Goal: Information Seeking & Learning: Learn about a topic

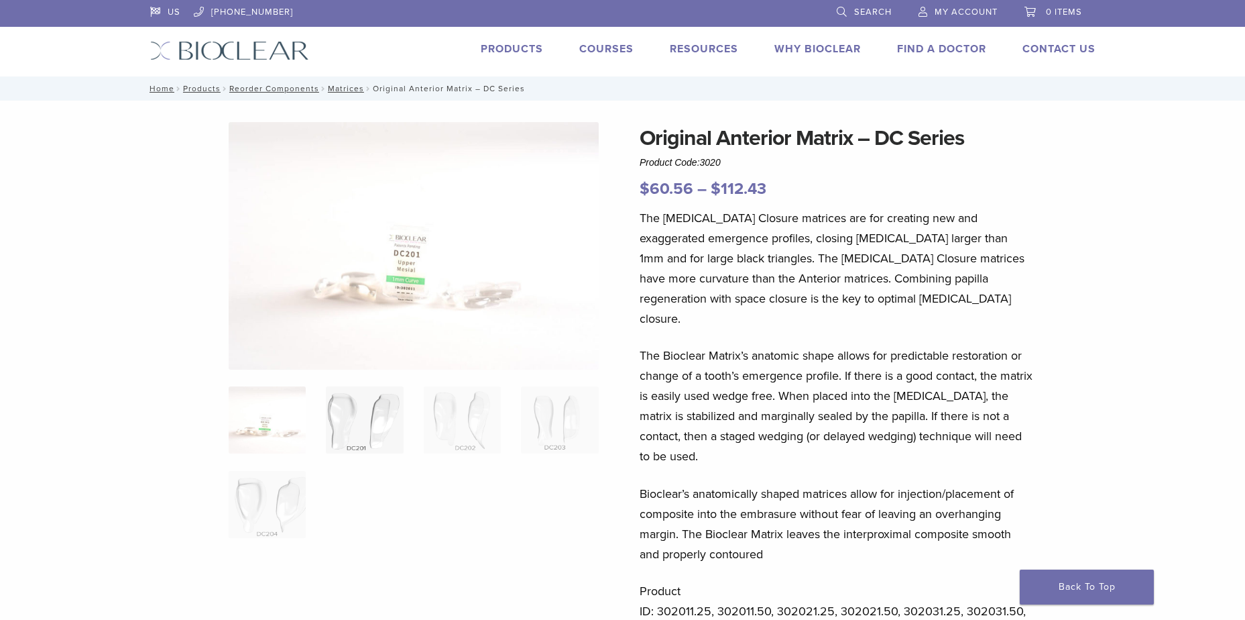
click at [351, 426] on img at bounding box center [364, 419] width 77 height 67
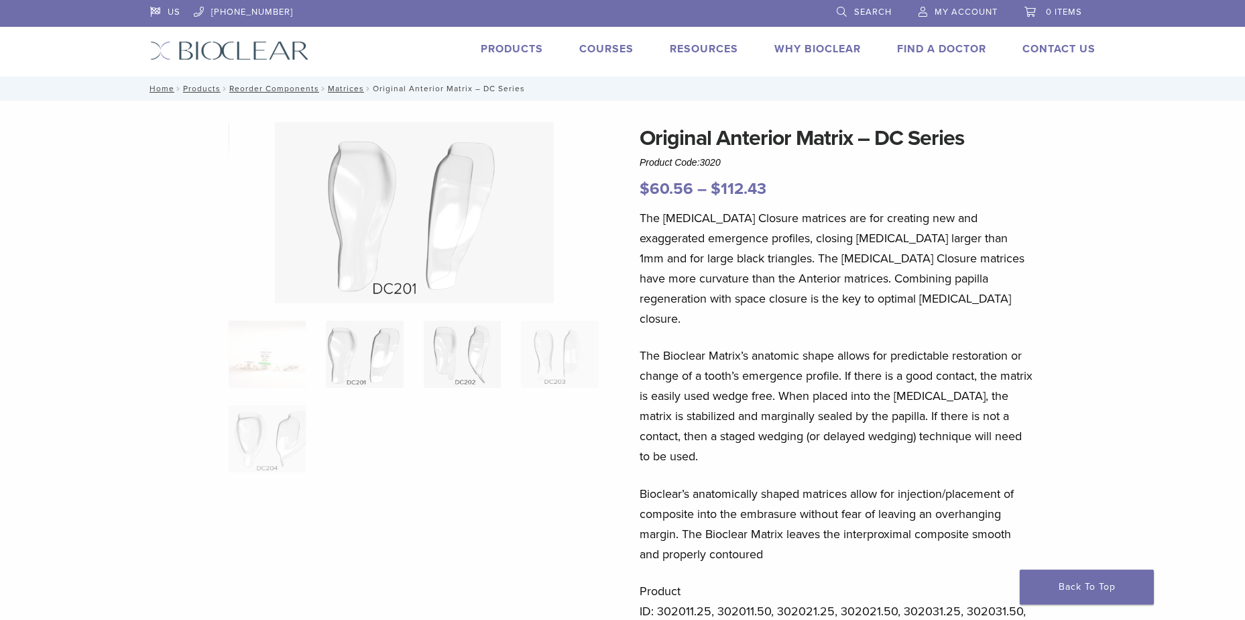
click at [448, 363] on img at bounding box center [462, 354] width 77 height 67
click at [523, 341] on img at bounding box center [559, 354] width 77 height 67
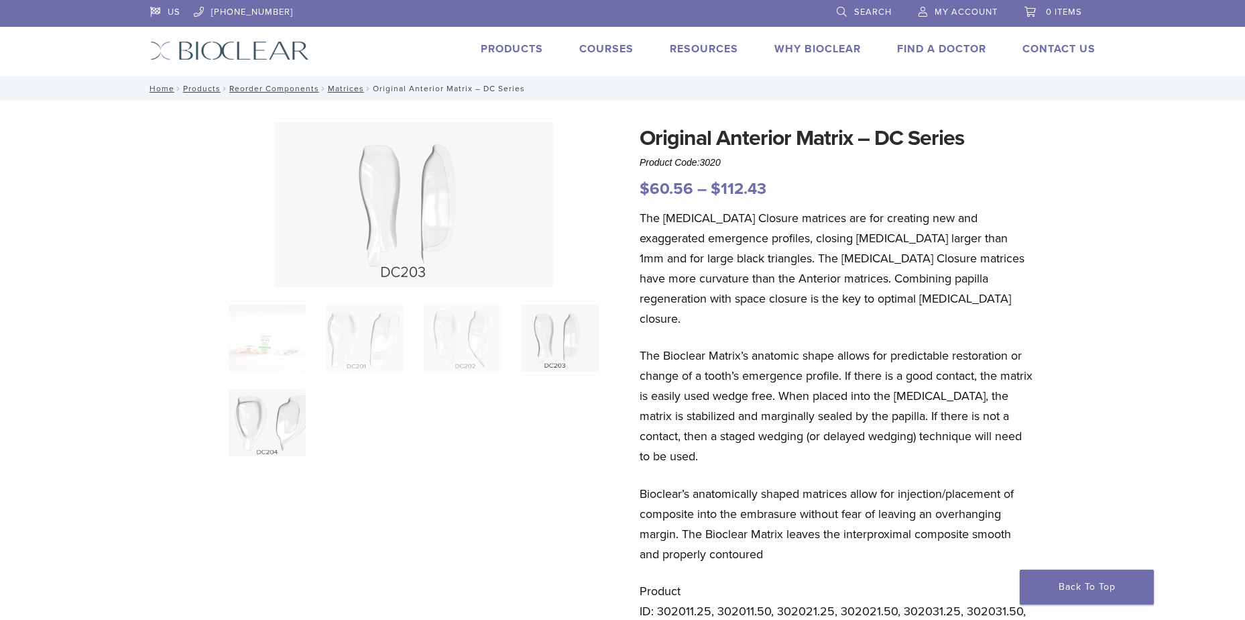
click at [247, 420] on img at bounding box center [267, 422] width 77 height 67
click at [284, 335] on img at bounding box center [267, 337] width 77 height 67
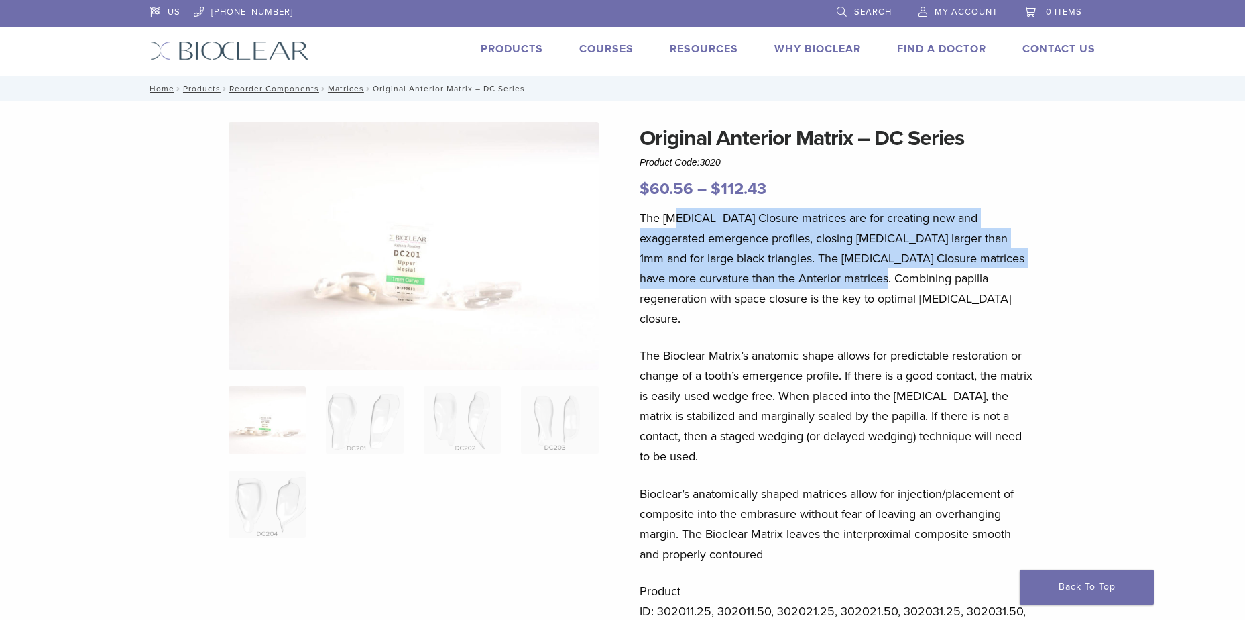
drag, startPoint x: 673, startPoint y: 225, endPoint x: 825, endPoint y: 274, distance: 159.5
click at [825, 274] on p "The [MEDICAL_DATA] Closure matrices are for creating new and exaggerated emerge…" at bounding box center [837, 268] width 394 height 121
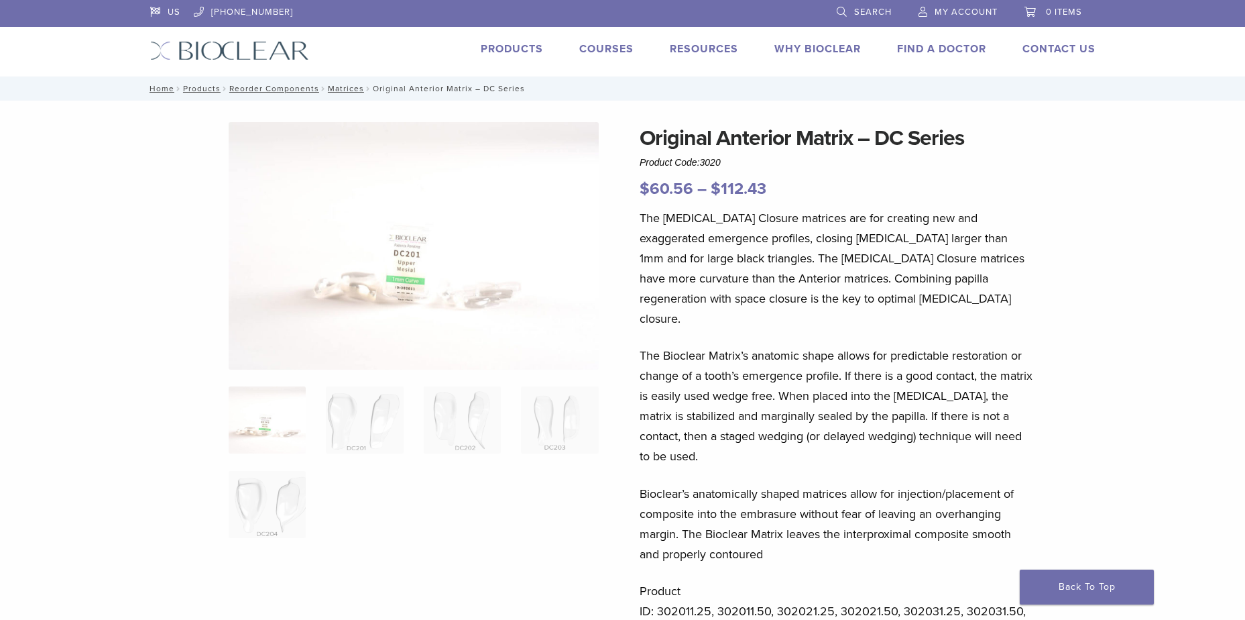
drag, startPoint x: 825, startPoint y: 274, endPoint x: 830, endPoint y: 302, distance: 28.7
click at [830, 302] on p "The [MEDICAL_DATA] Closure matrices are for creating new and exaggerated emerge…" at bounding box center [837, 268] width 394 height 121
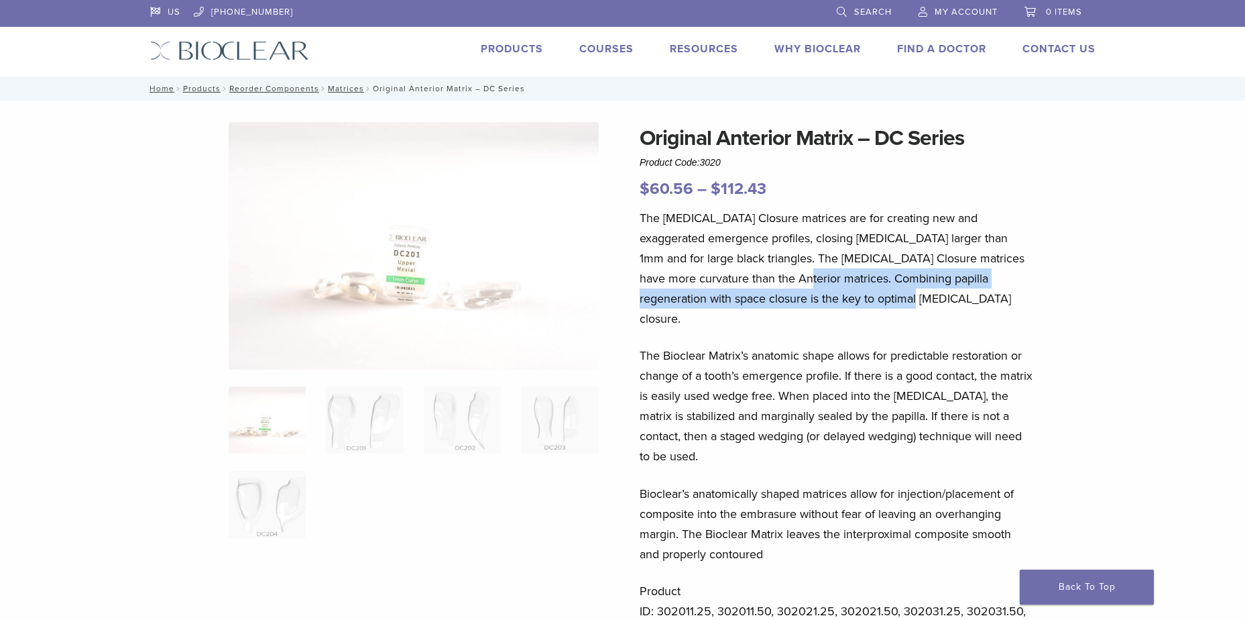
drag, startPoint x: 744, startPoint y: 276, endPoint x: 864, endPoint y: 289, distance: 120.8
click at [864, 289] on p "The [MEDICAL_DATA] Closure matrices are for creating new and exaggerated emerge…" at bounding box center [837, 268] width 394 height 121
drag, startPoint x: 864, startPoint y: 289, endPoint x: 890, endPoint y: 300, distance: 27.7
click at [890, 300] on p "The [MEDICAL_DATA] Closure matrices are for creating new and exaggerated emerge…" at bounding box center [837, 268] width 394 height 121
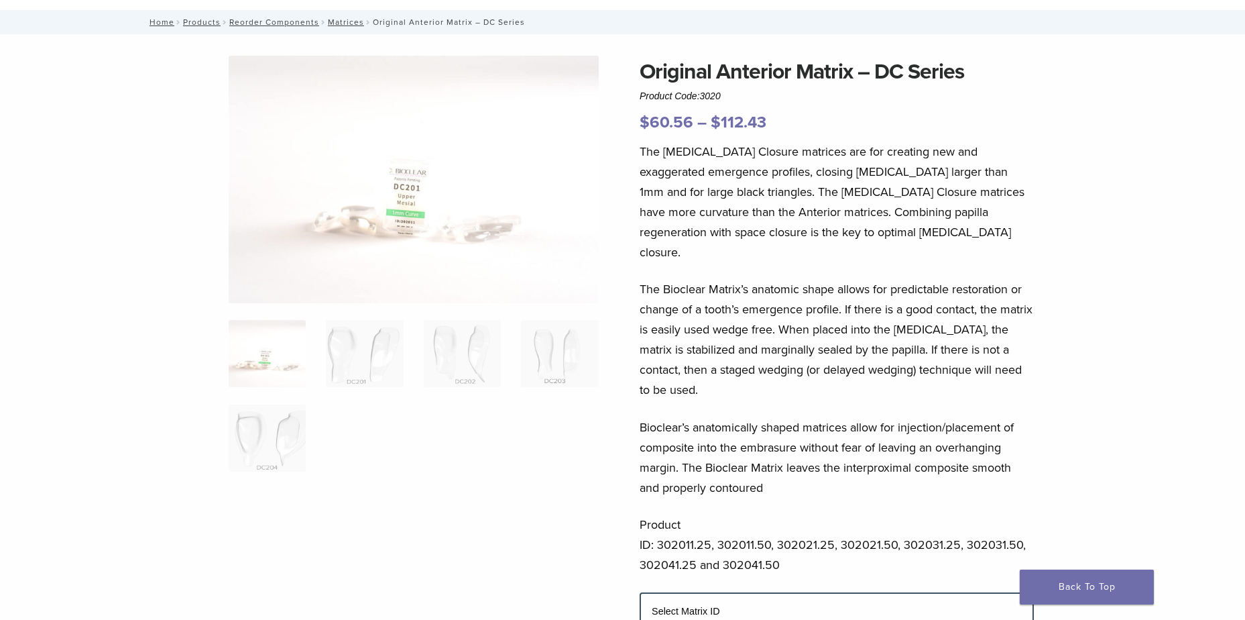
scroll to position [67, 0]
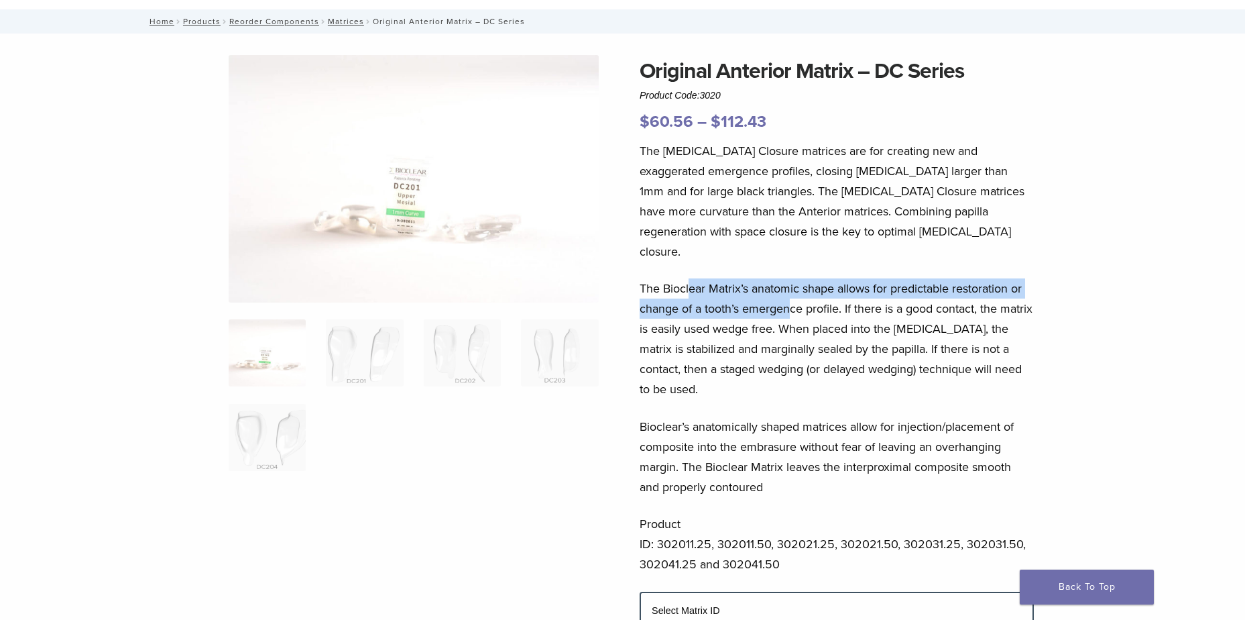
drag, startPoint x: 696, startPoint y: 268, endPoint x: 791, endPoint y: 291, distance: 97.4
click at [791, 291] on p "The Bioclear Matrix’s anatomic shape allows for predictable restoration or chan…" at bounding box center [837, 338] width 394 height 121
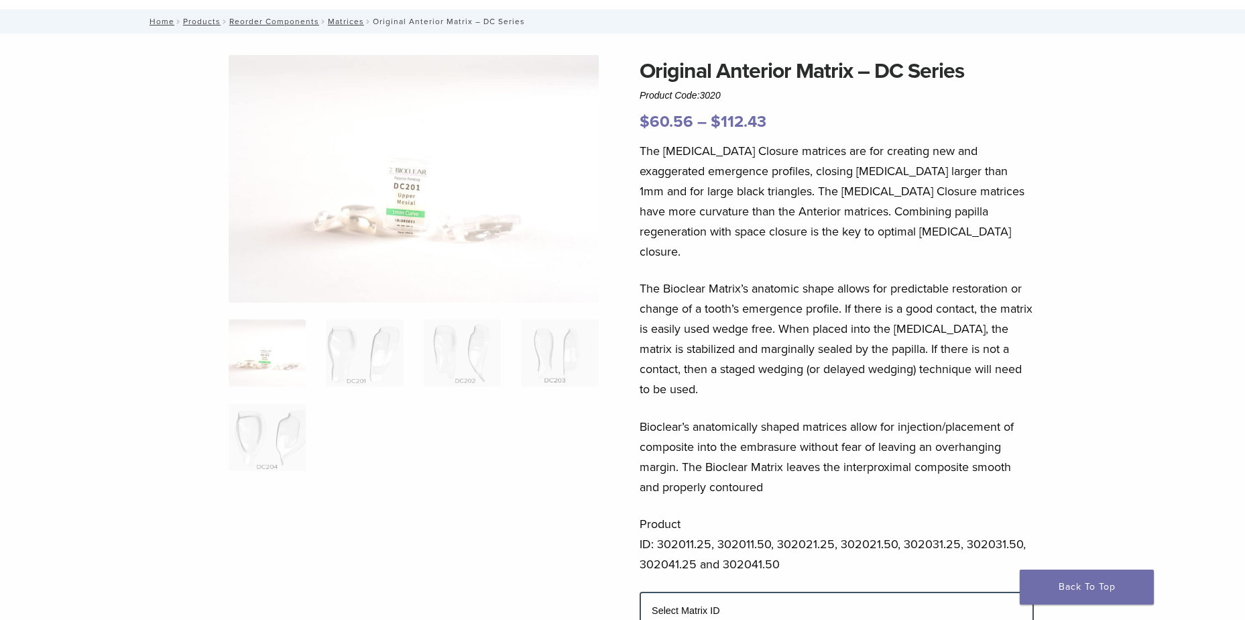
drag, startPoint x: 791, startPoint y: 291, endPoint x: 819, endPoint y: 319, distance: 39.8
click at [819, 319] on p "The Bioclear Matrix’s anatomic shape allows for predictable restoration or chan…" at bounding box center [837, 338] width 394 height 121
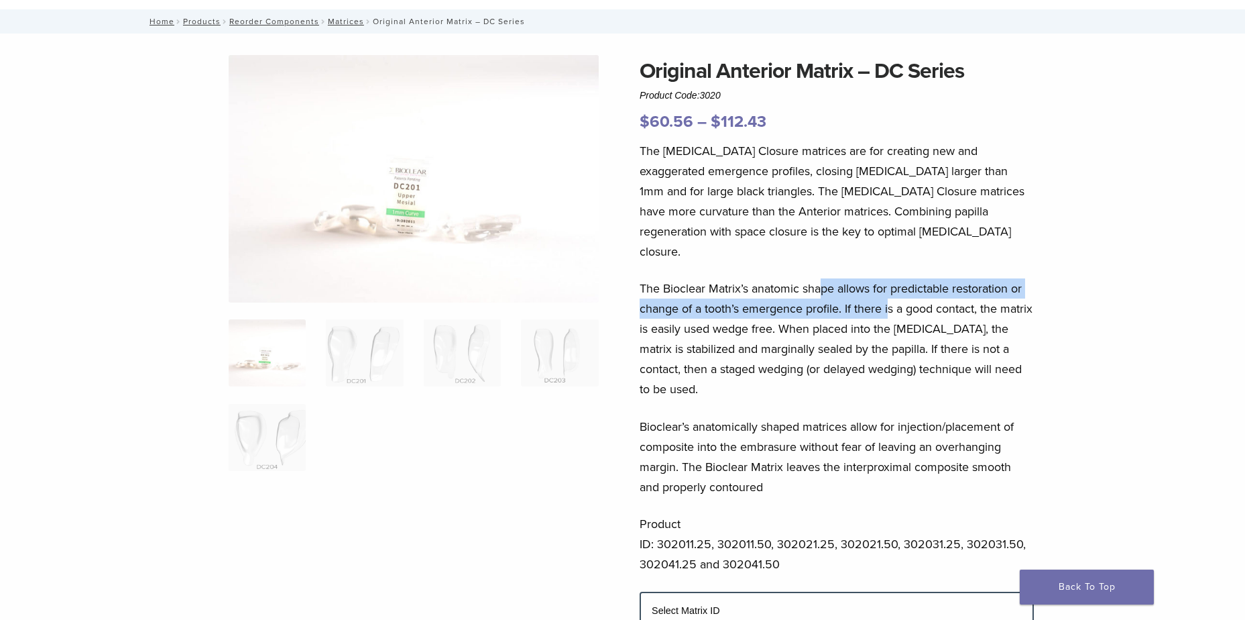
drag, startPoint x: 855, startPoint y: 269, endPoint x: 891, endPoint y: 294, distance: 44.3
click at [891, 294] on div "The [MEDICAL_DATA] Closure matrices are for creating new and exaggerated emerge…" at bounding box center [837, 366] width 394 height 451
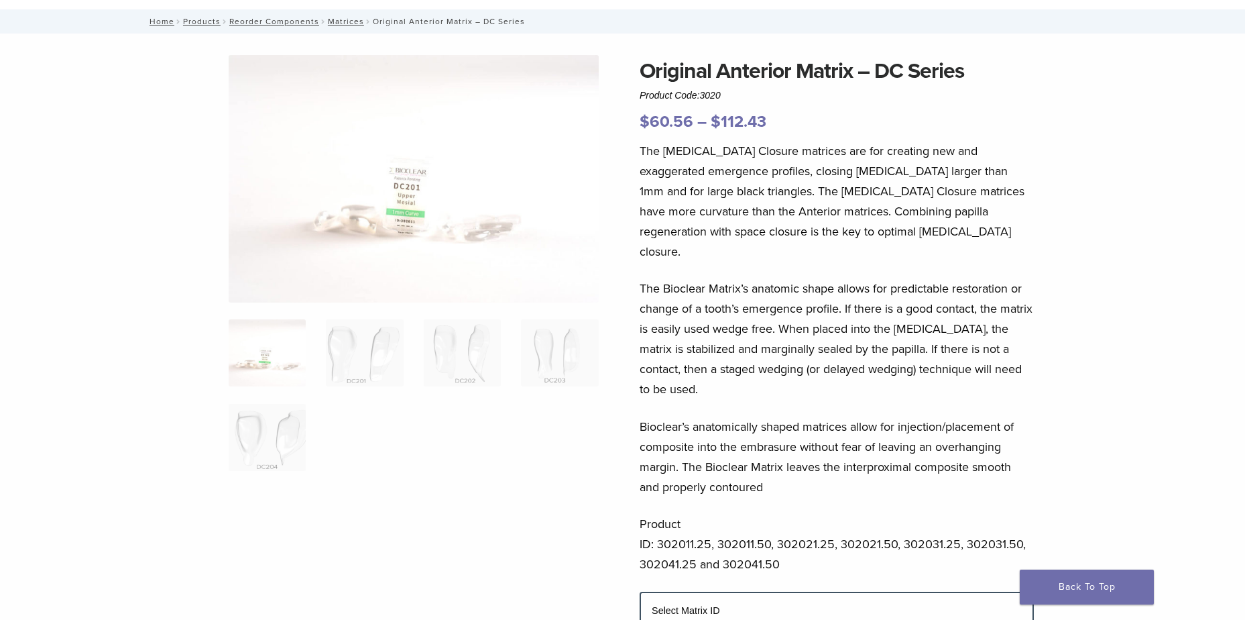
drag, startPoint x: 891, startPoint y: 294, endPoint x: 902, endPoint y: 308, distance: 17.2
click at [902, 308] on p "The Bioclear Matrix’s anatomic shape allows for predictable restoration or chan…" at bounding box center [837, 338] width 394 height 121
drag, startPoint x: 730, startPoint y: 286, endPoint x: 787, endPoint y: 297, distance: 58.0
click at [787, 297] on p "The Bioclear Matrix’s anatomic shape allows for predictable restoration or chan…" at bounding box center [837, 338] width 394 height 121
drag, startPoint x: 787, startPoint y: 297, endPoint x: 799, endPoint y: 298, distance: 12.1
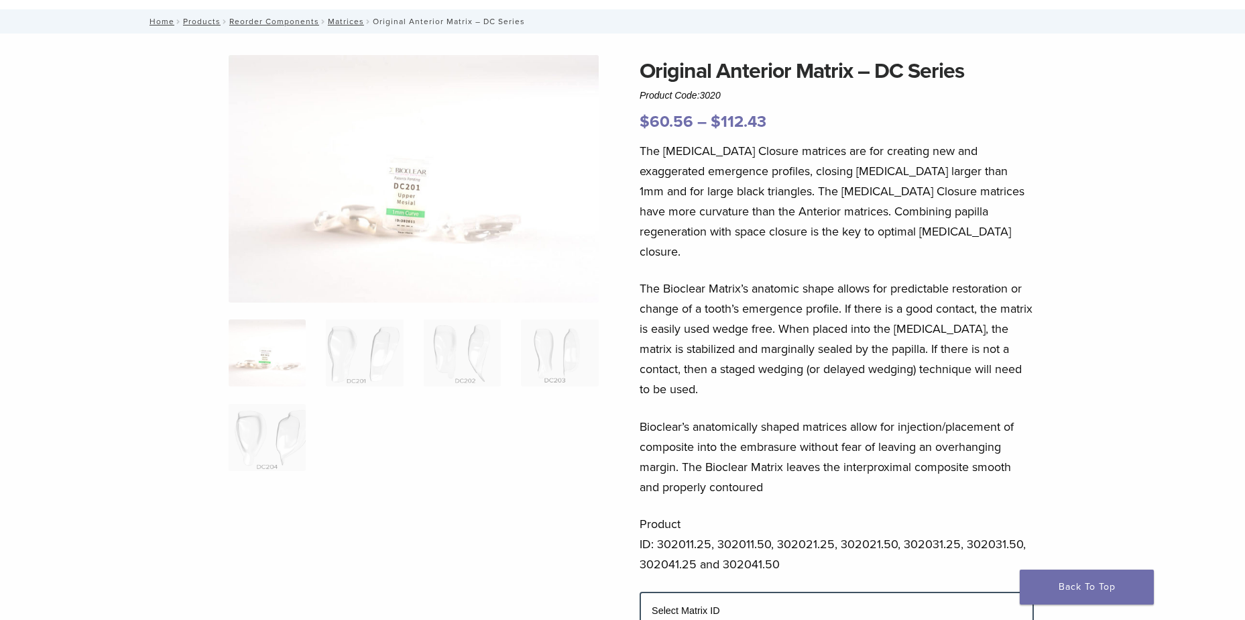
click at [799, 298] on p "The Bioclear Matrix’s anatomic shape allows for predictable restoration or chan…" at bounding box center [837, 338] width 394 height 121
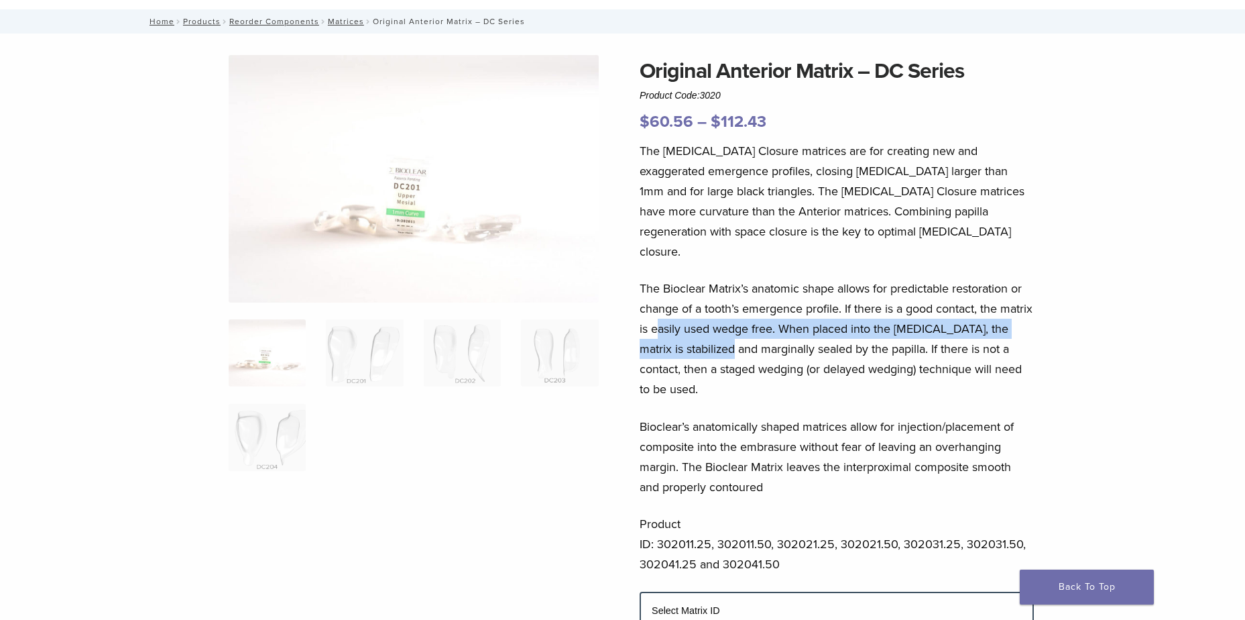
drag, startPoint x: 693, startPoint y: 314, endPoint x: 749, endPoint y: 330, distance: 57.9
click at [749, 330] on p "The Bioclear Matrix’s anatomic shape allows for predictable restoration or chan…" at bounding box center [837, 338] width 394 height 121
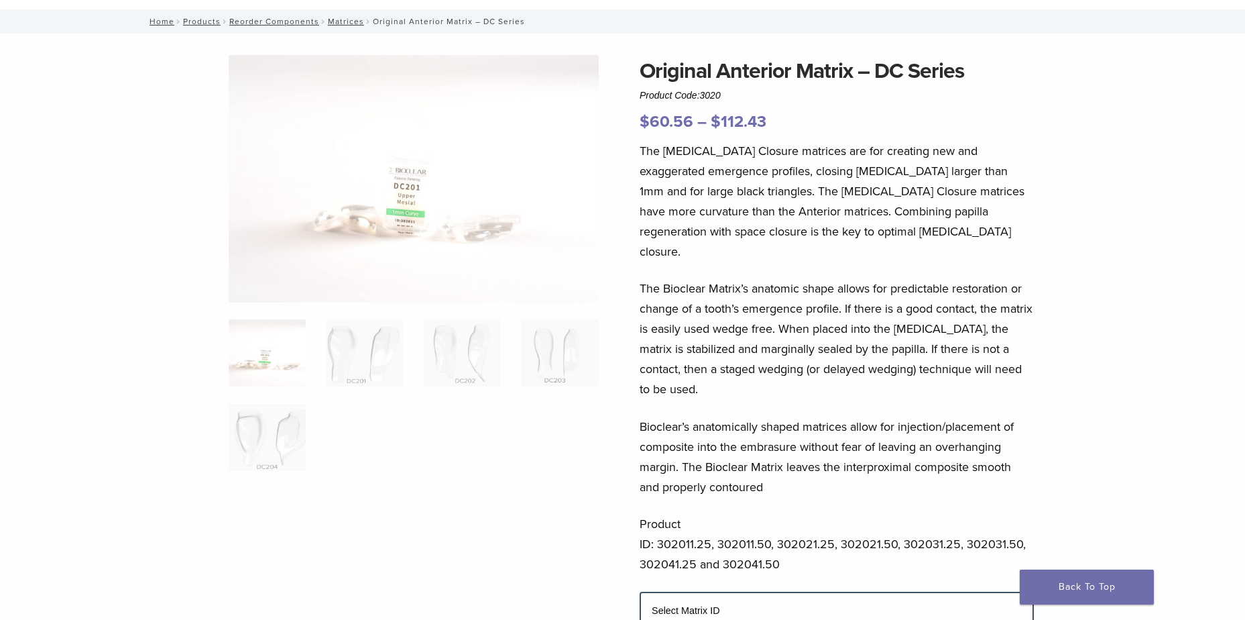
drag, startPoint x: 749, startPoint y: 330, endPoint x: 785, endPoint y: 349, distance: 40.5
click at [785, 349] on p "The Bioclear Matrix’s anatomic shape allows for predictable restoration or chan…" at bounding box center [837, 338] width 394 height 121
drag, startPoint x: 680, startPoint y: 349, endPoint x: 758, endPoint y: 358, distance: 79.0
click at [758, 358] on p "The Bioclear Matrix’s anatomic shape allows for predictable restoration or chan…" at bounding box center [837, 338] width 394 height 121
drag, startPoint x: 758, startPoint y: 358, endPoint x: 769, endPoint y: 380, distance: 24.6
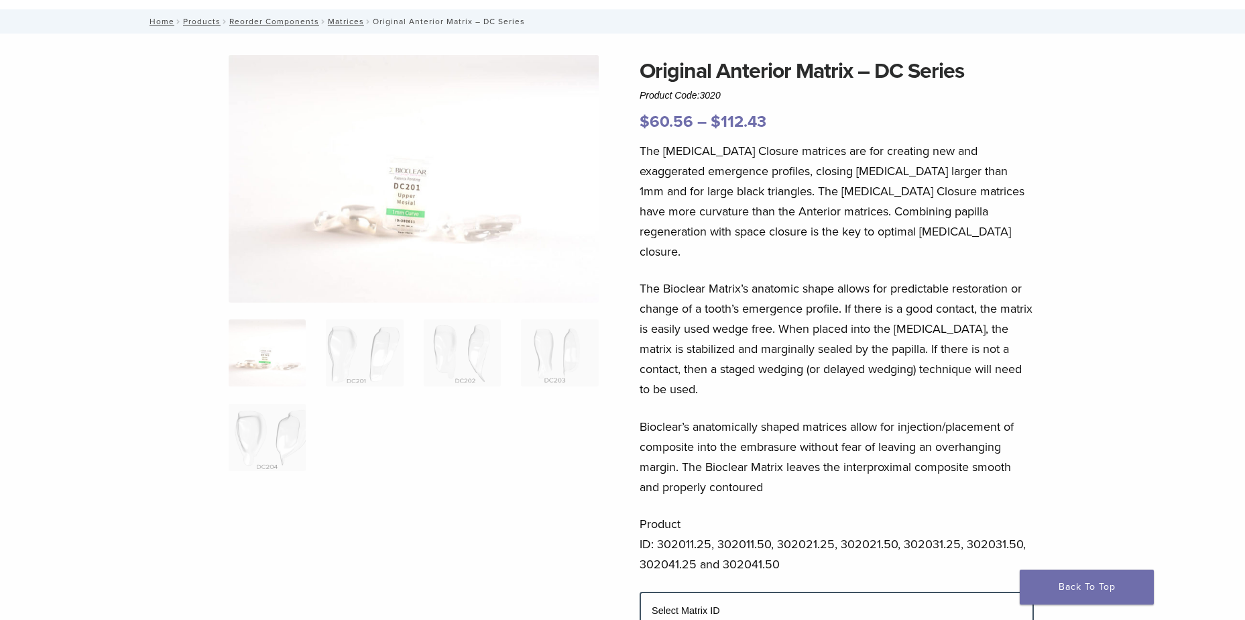
click at [769, 380] on div "The [MEDICAL_DATA] Closure matrices are for creating new and exaggerated emerge…" at bounding box center [837, 366] width 394 height 451
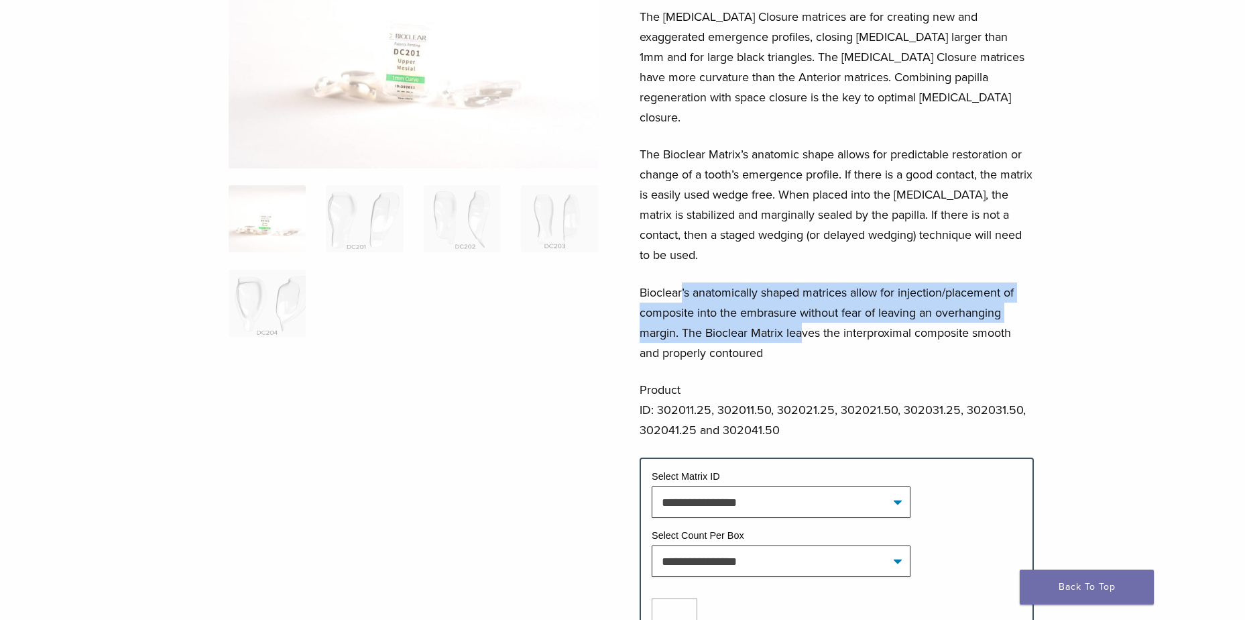
drag, startPoint x: 683, startPoint y: 272, endPoint x: 803, endPoint y: 302, distance: 123.8
click at [803, 302] on p "Bioclear’s anatomically shaped matrices allow for injection/placement of compos…" at bounding box center [837, 322] width 394 height 80
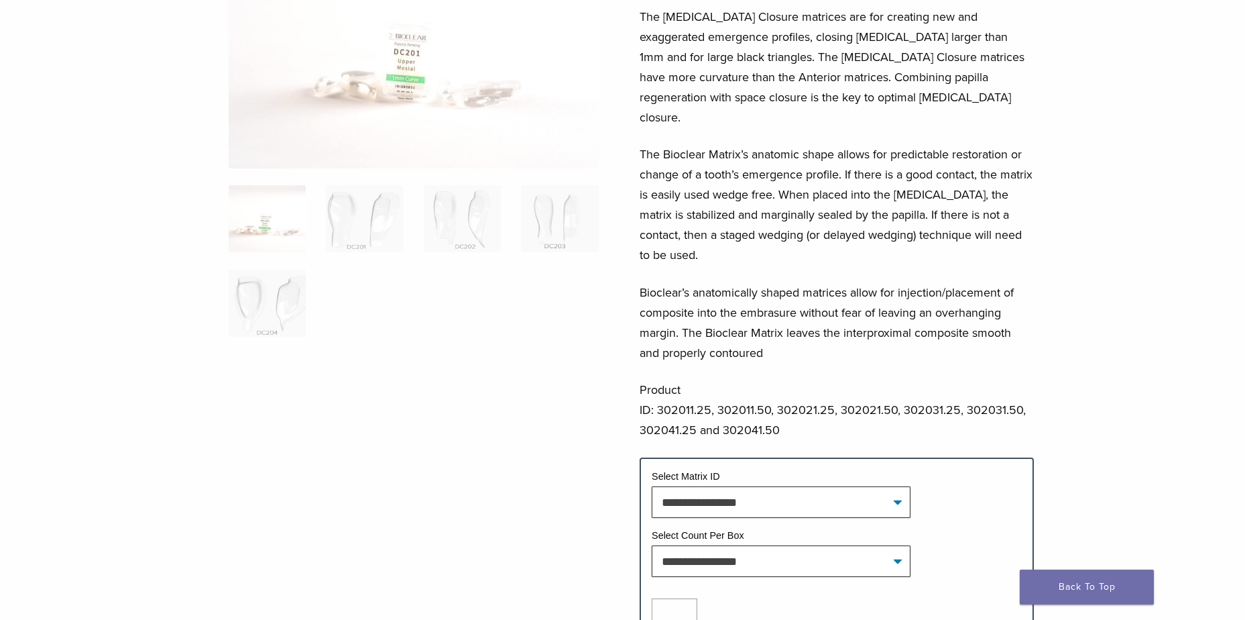
drag, startPoint x: 803, startPoint y: 302, endPoint x: 834, endPoint y: 333, distance: 42.7
click at [834, 333] on p "Bioclear’s anatomically shaped matrices allow for injection/placement of compos…" at bounding box center [837, 322] width 394 height 80
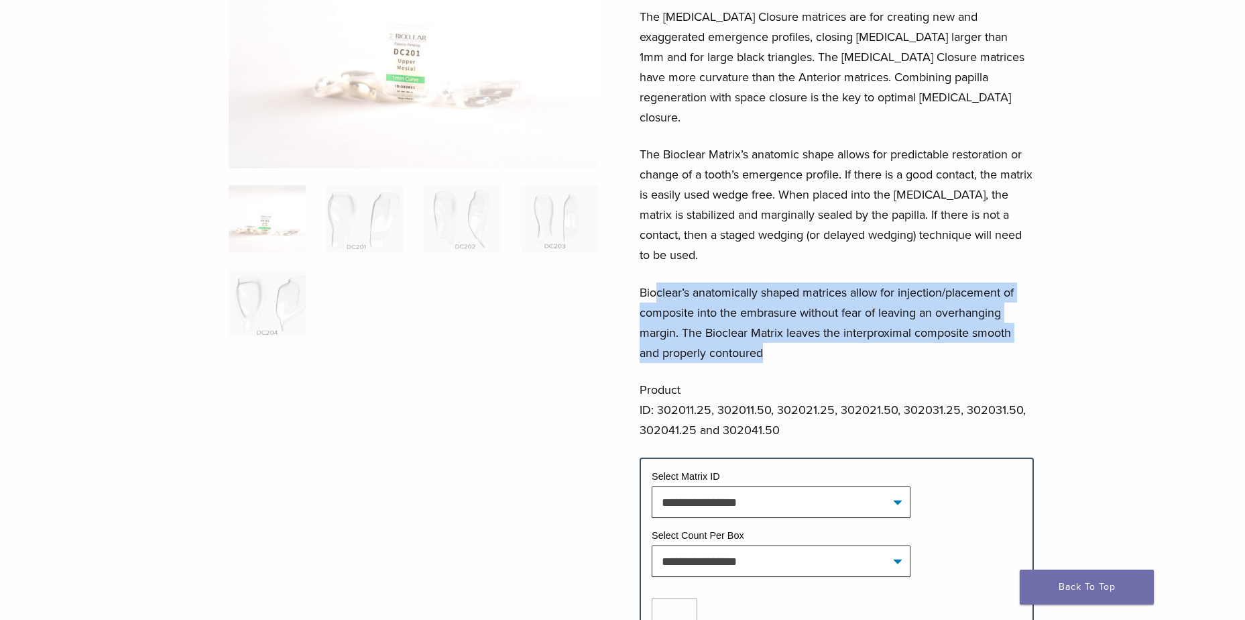
drag, startPoint x: 786, startPoint y: 331, endPoint x: 655, endPoint y: 270, distance: 144.3
click at [655, 282] on p "Bioclear’s anatomically shaped matrices allow for injection/placement of compos…" at bounding box center [837, 322] width 394 height 80
drag, startPoint x: 655, startPoint y: 270, endPoint x: 818, endPoint y: 334, distance: 174.6
click at [818, 334] on p "Bioclear’s anatomically shaped matrices allow for injection/placement of compos…" at bounding box center [837, 322] width 394 height 80
drag, startPoint x: 811, startPoint y: 329, endPoint x: 680, endPoint y: 264, distance: 146.4
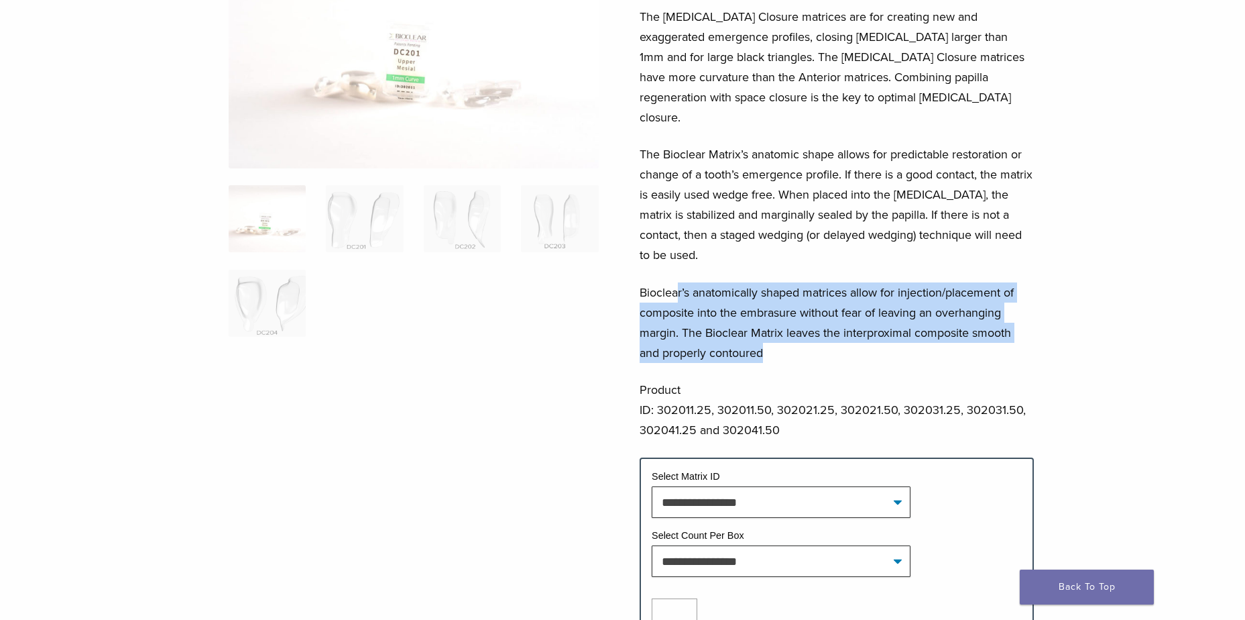
click at [680, 282] on p "Bioclear’s anatomically shaped matrices allow for injection/placement of compos…" at bounding box center [837, 322] width 394 height 80
drag, startPoint x: 680, startPoint y: 264, endPoint x: 809, endPoint y: 326, distance: 142.8
click at [810, 327] on p "Bioclear’s anatomically shaped matrices allow for injection/placement of compos…" at bounding box center [837, 322] width 394 height 80
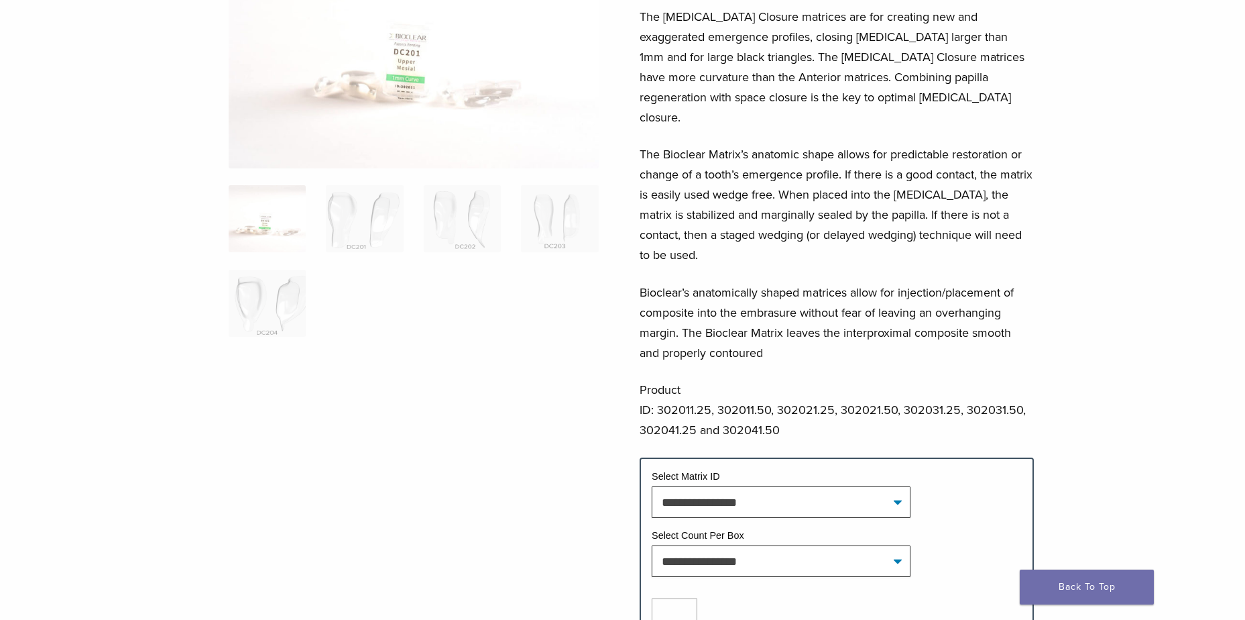
click at [811, 330] on p "Bioclear’s anatomically shaped matrices allow for injection/placement of compos…" at bounding box center [837, 322] width 394 height 80
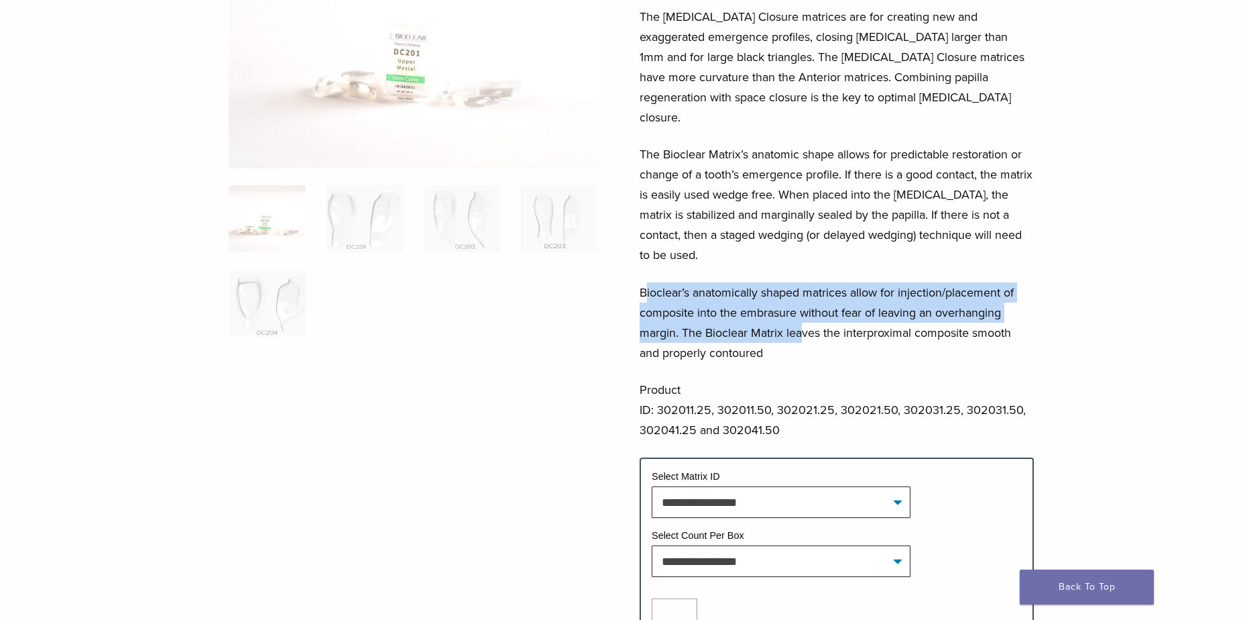
drag, startPoint x: 646, startPoint y: 267, endPoint x: 805, endPoint y: 308, distance: 163.5
click at [805, 308] on p "Bioclear’s anatomically shaped matrices allow for injection/placement of compos…" at bounding box center [837, 322] width 394 height 80
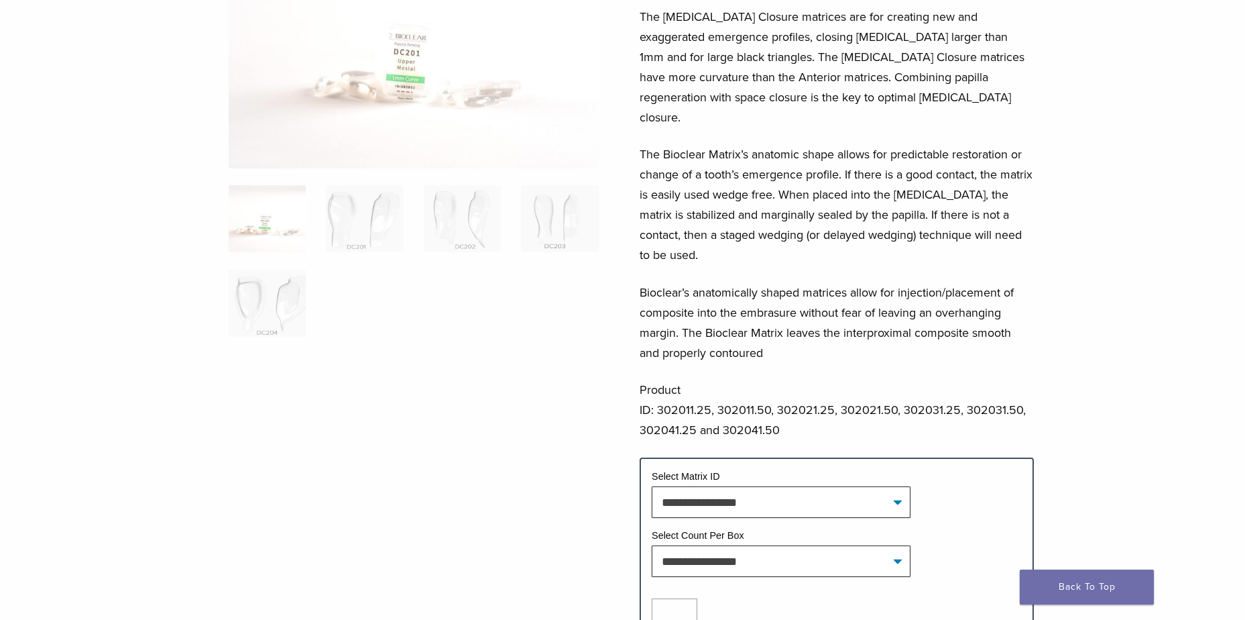
drag, startPoint x: 805, startPoint y: 308, endPoint x: 830, endPoint y: 333, distance: 35.6
click at [830, 333] on p "Bioclear’s anatomically shaped matrices allow for injection/placement of compos…" at bounding box center [837, 322] width 394 height 80
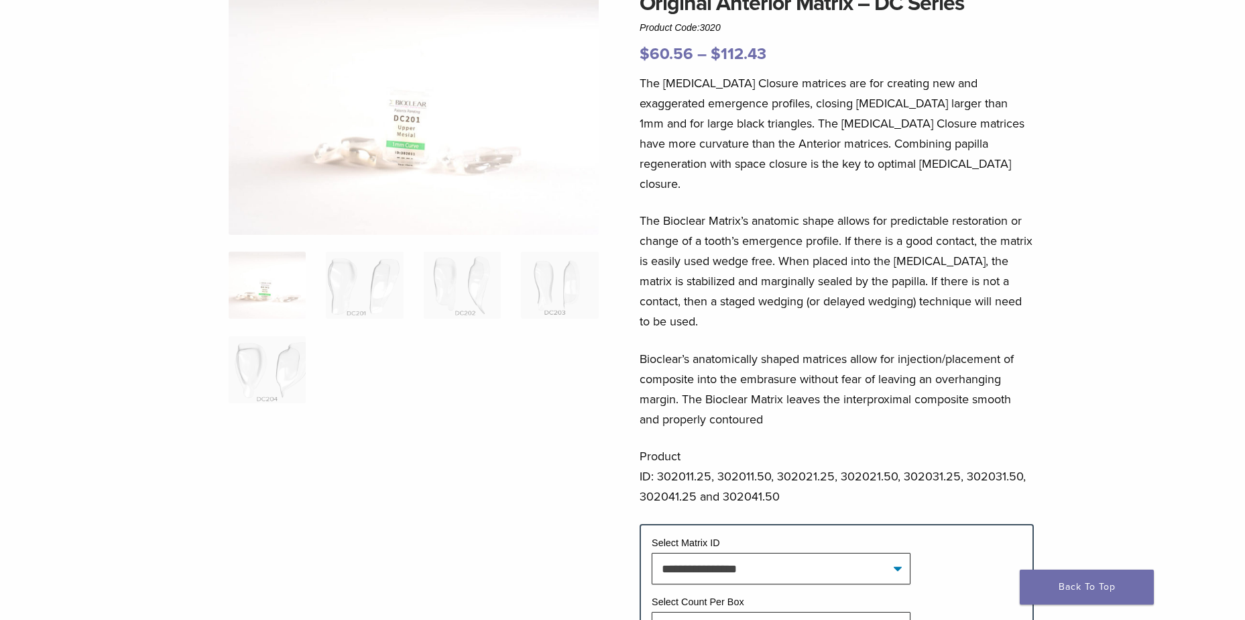
scroll to position [0, 0]
